Goal: Information Seeking & Learning: Check status

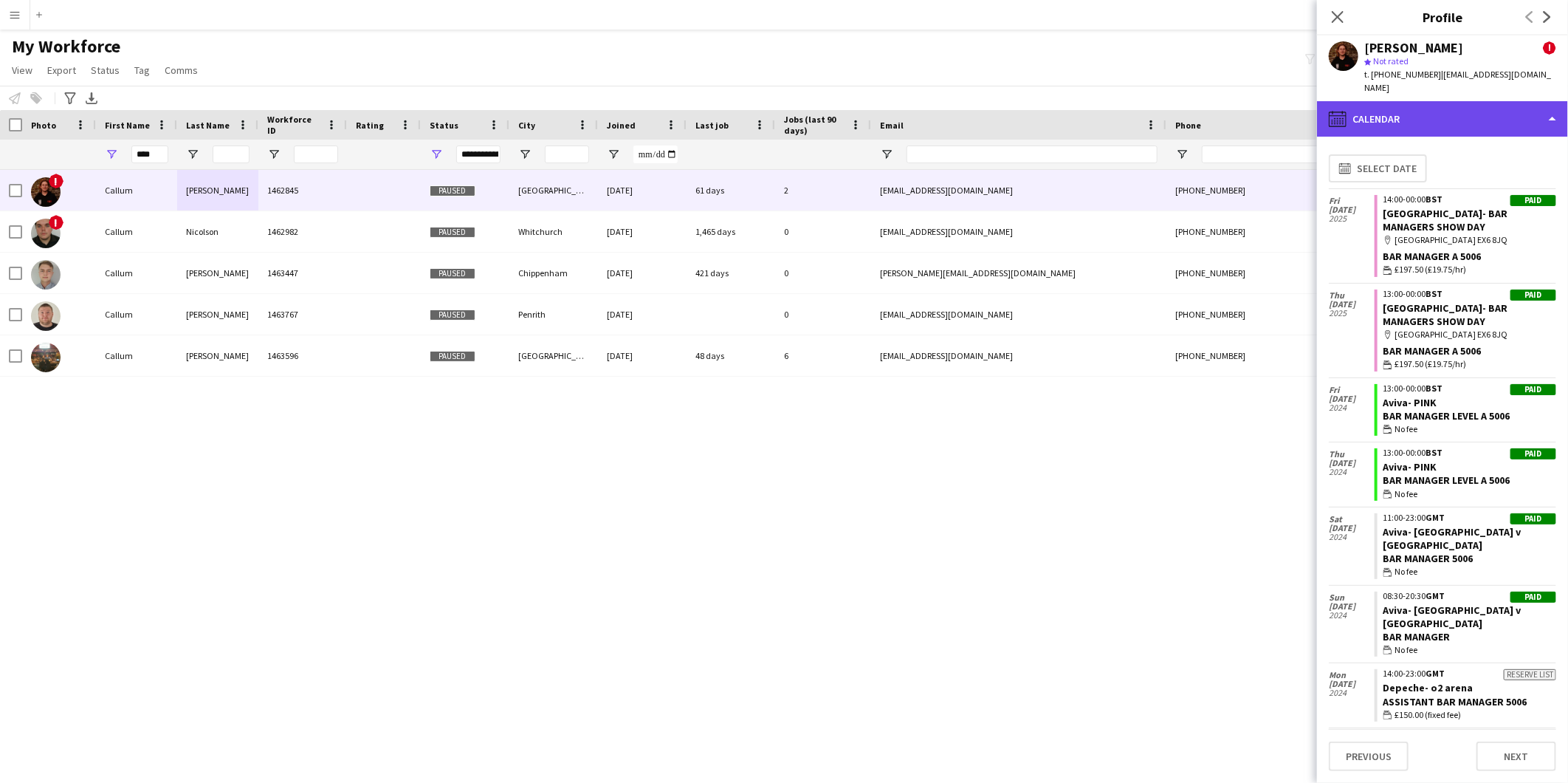
click at [1428, 102] on div "calendar-full Calendar" at bounding box center [1442, 119] width 251 height 35
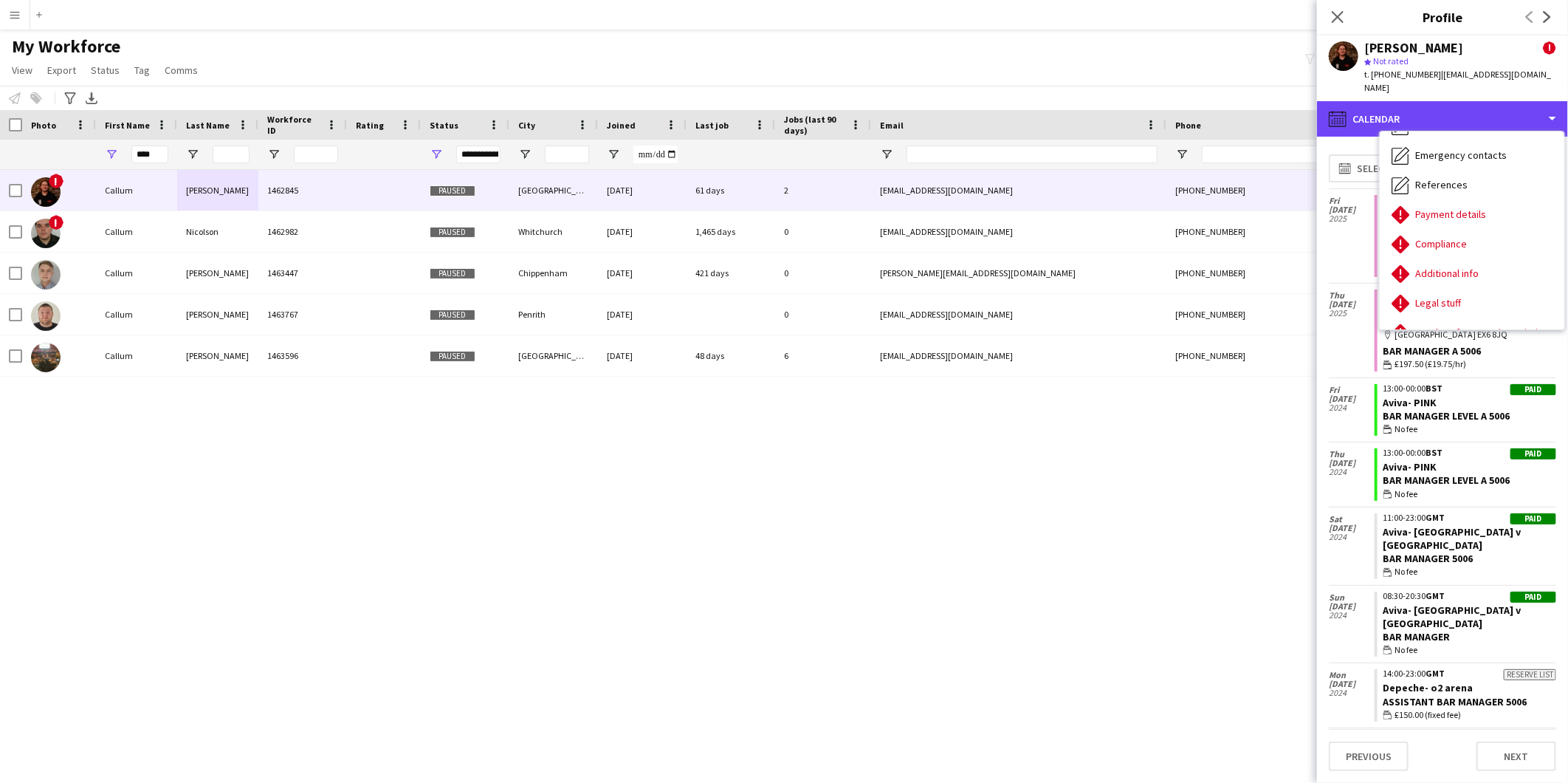
scroll to position [150, 0]
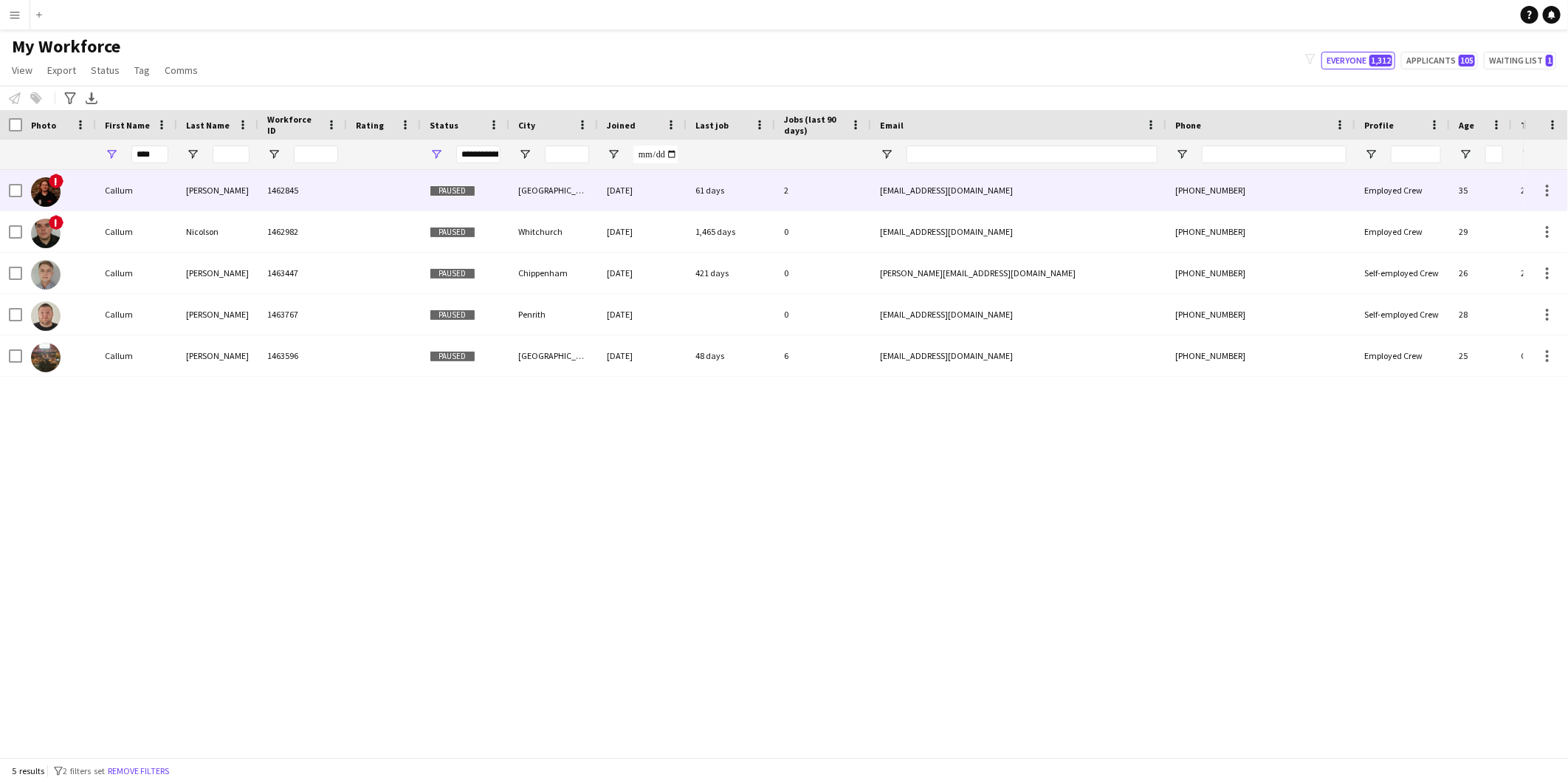
click at [172, 193] on div "Callum" at bounding box center [137, 189] width 81 height 40
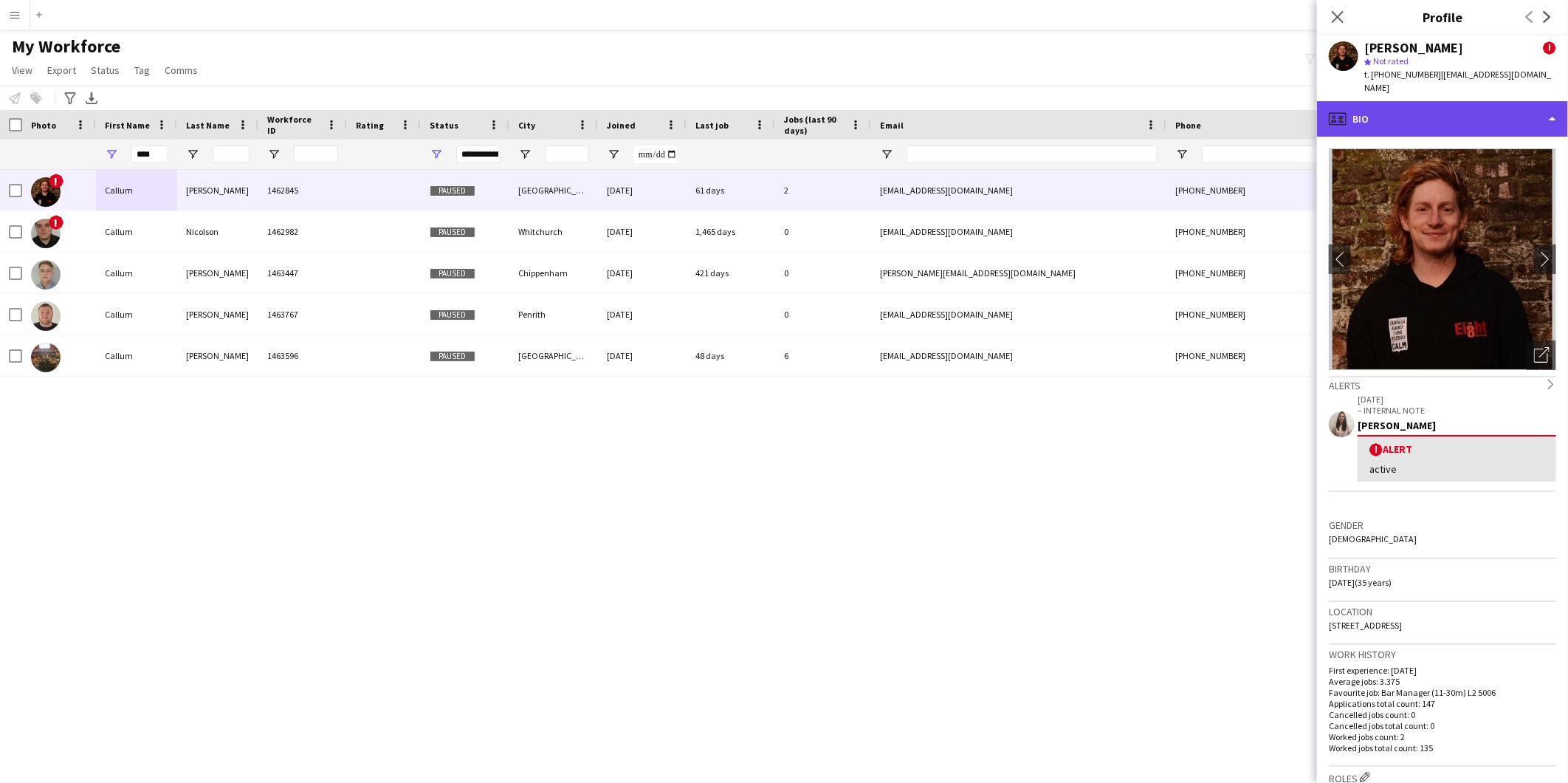
click at [1438, 101] on div "profile Bio" at bounding box center [1442, 119] width 251 height 35
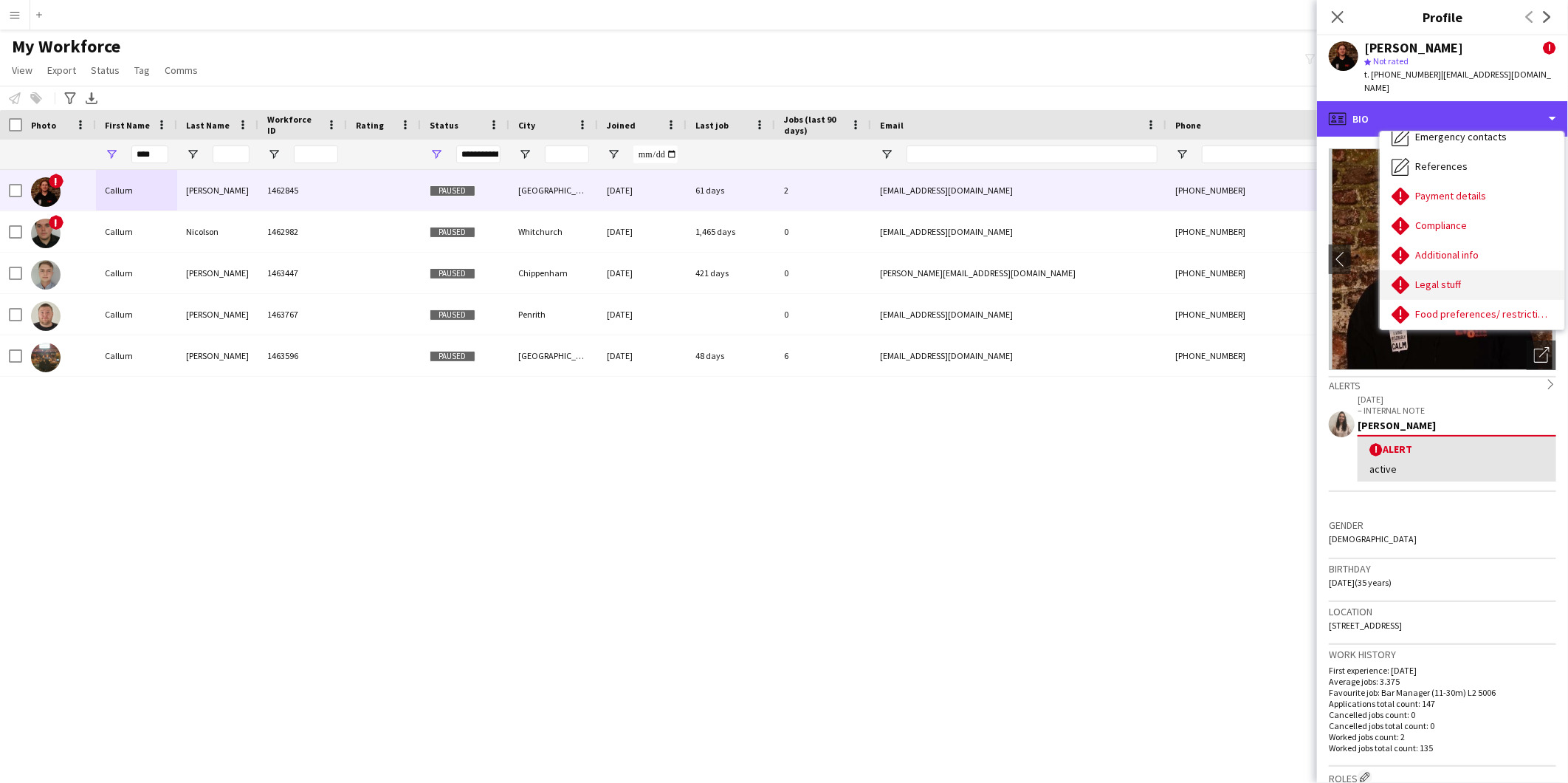
scroll to position [197, 0]
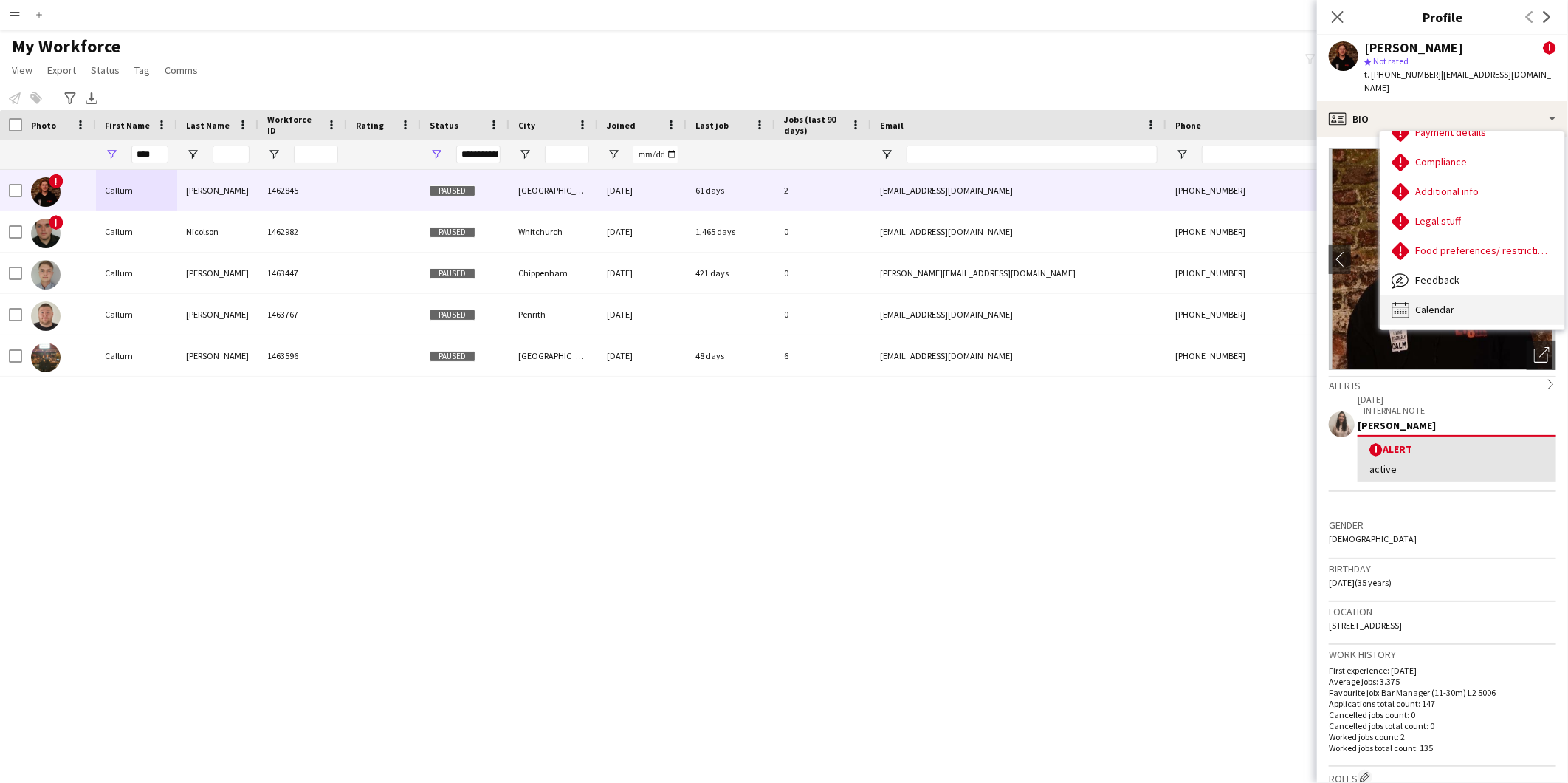
click at [1454, 296] on div "Calendar Calendar" at bounding box center [1472, 310] width 184 height 30
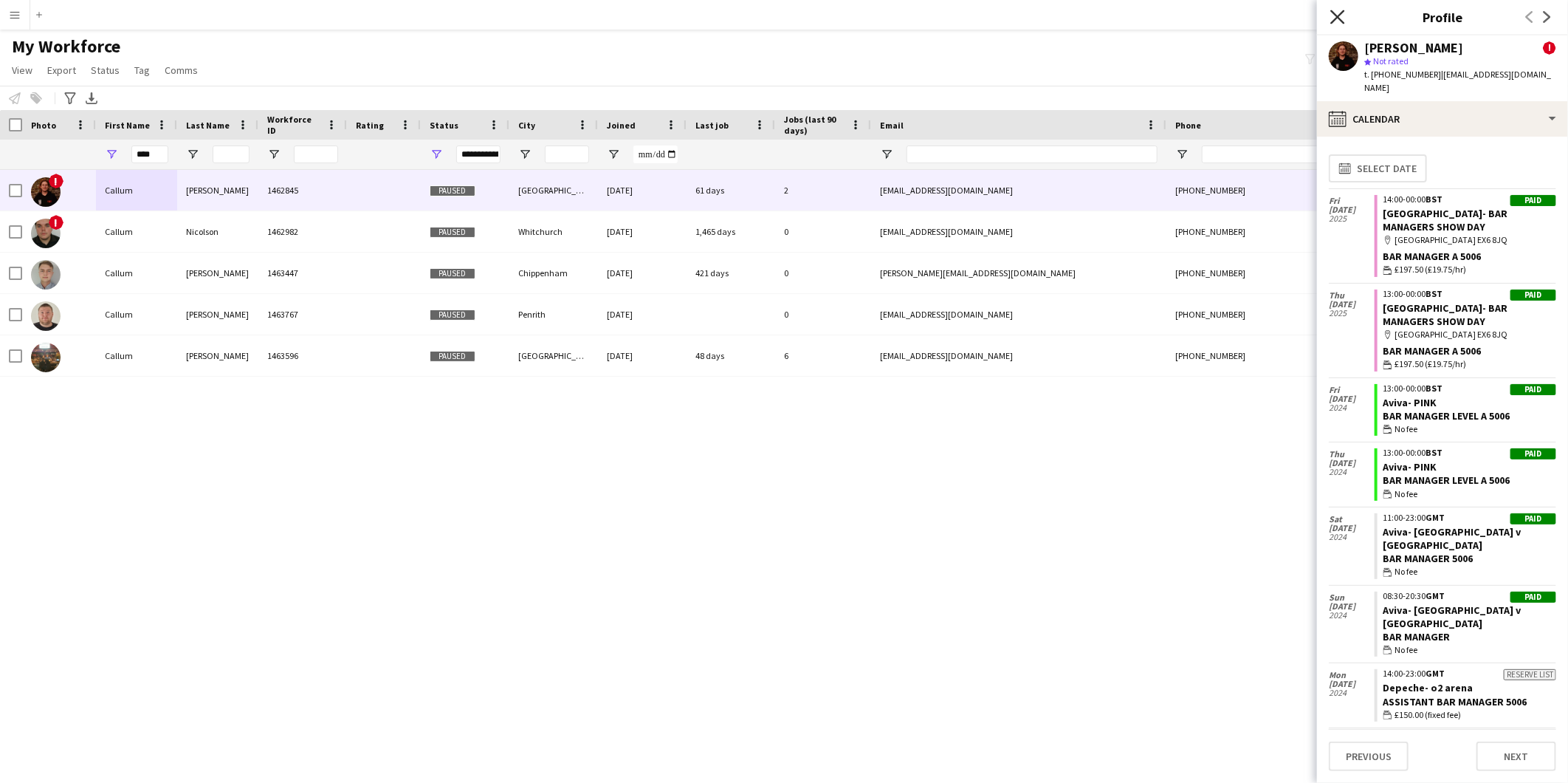
click at [1336, 18] on icon at bounding box center [1337, 16] width 14 height 14
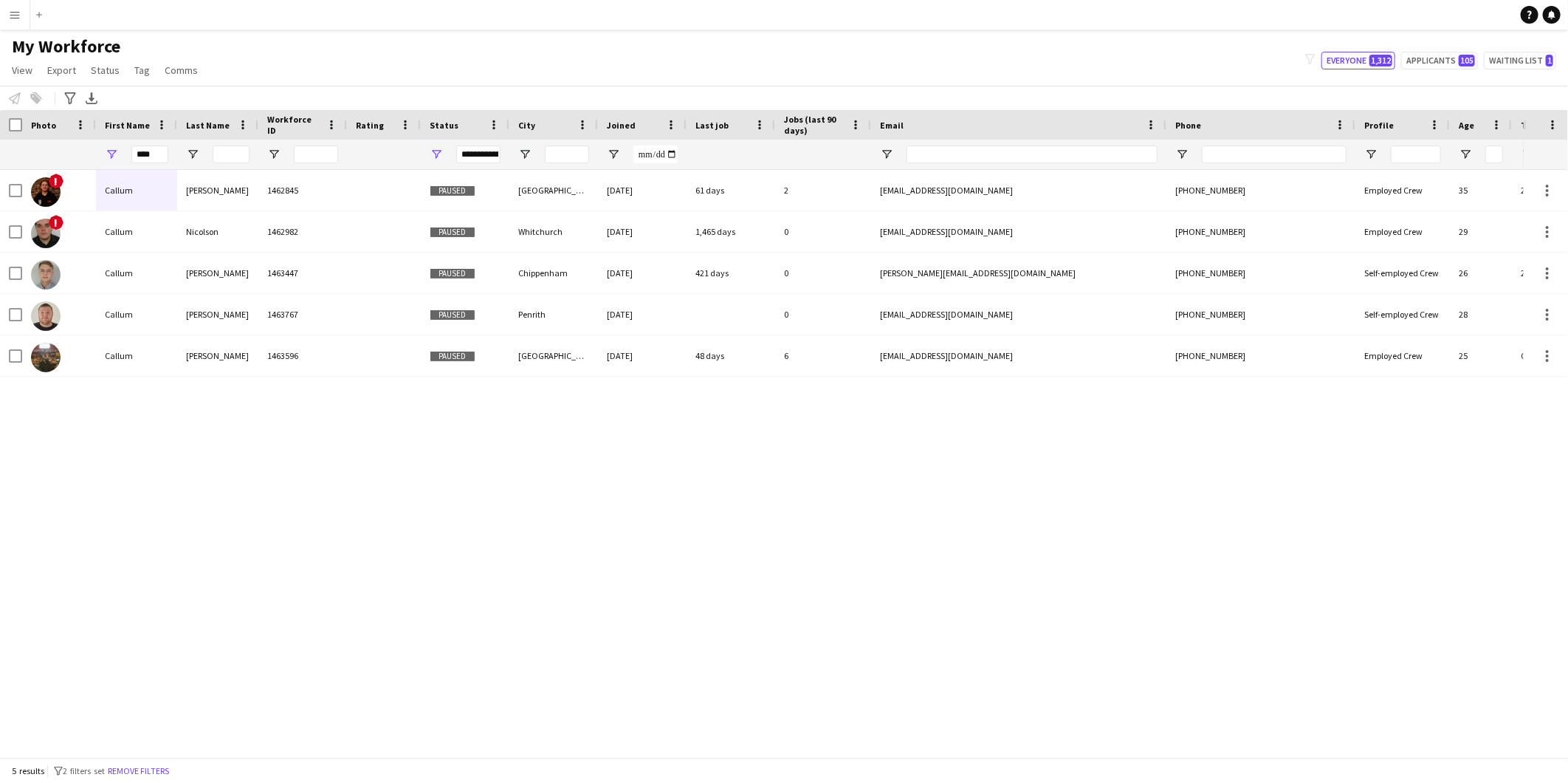
click at [889, 501] on div "! [PERSON_NAME] 1462845 Paused Exeter [DATE] 61 days 2 [EMAIL_ADDRESS][DOMAIN_N…" at bounding box center [761, 457] width 1524 height 575
